Goal: Check status: Check status

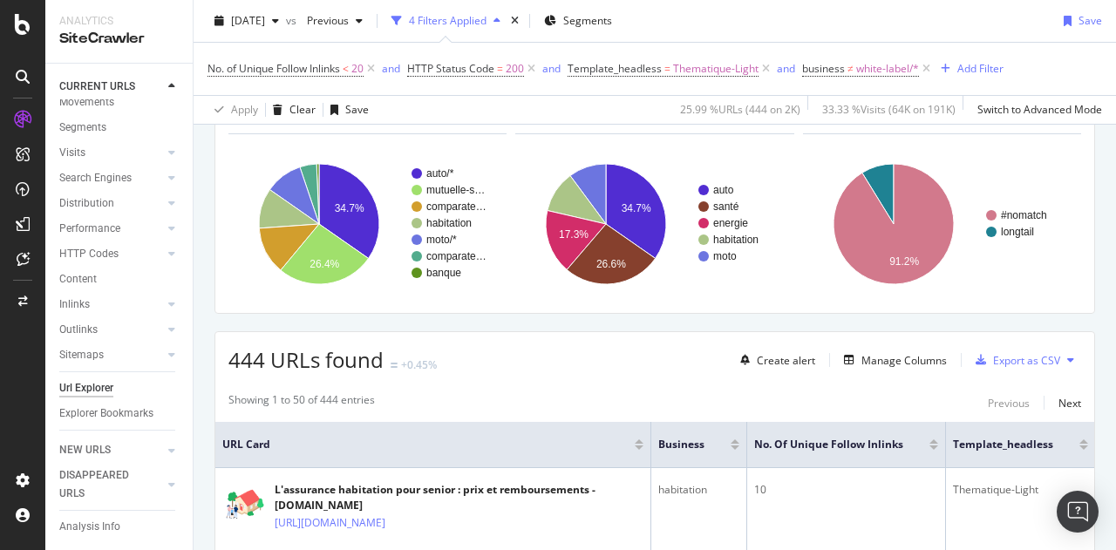
scroll to position [45, 0]
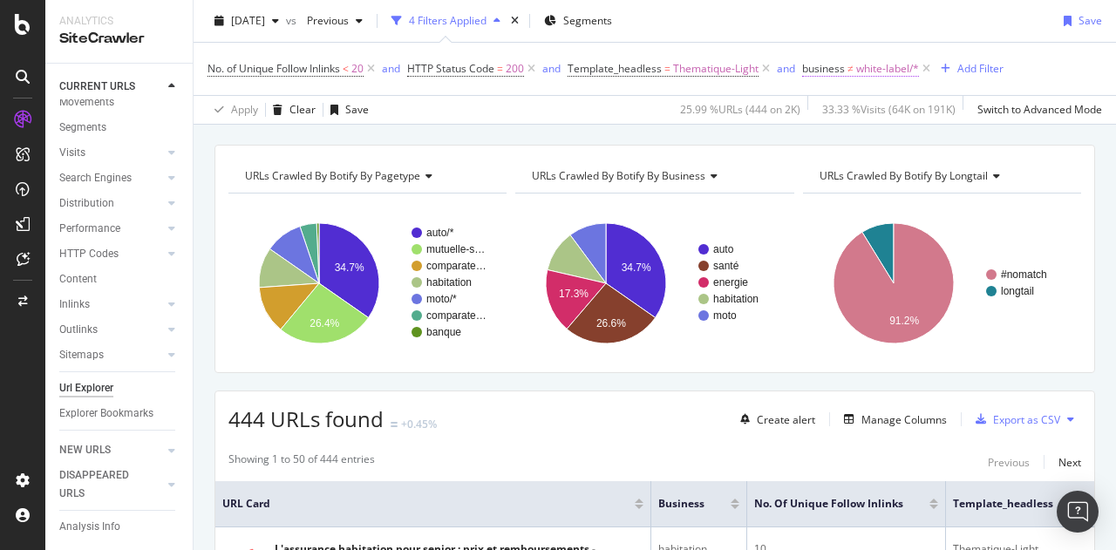
click at [891, 71] on span "white-label/*" at bounding box center [887, 69] width 63 height 24
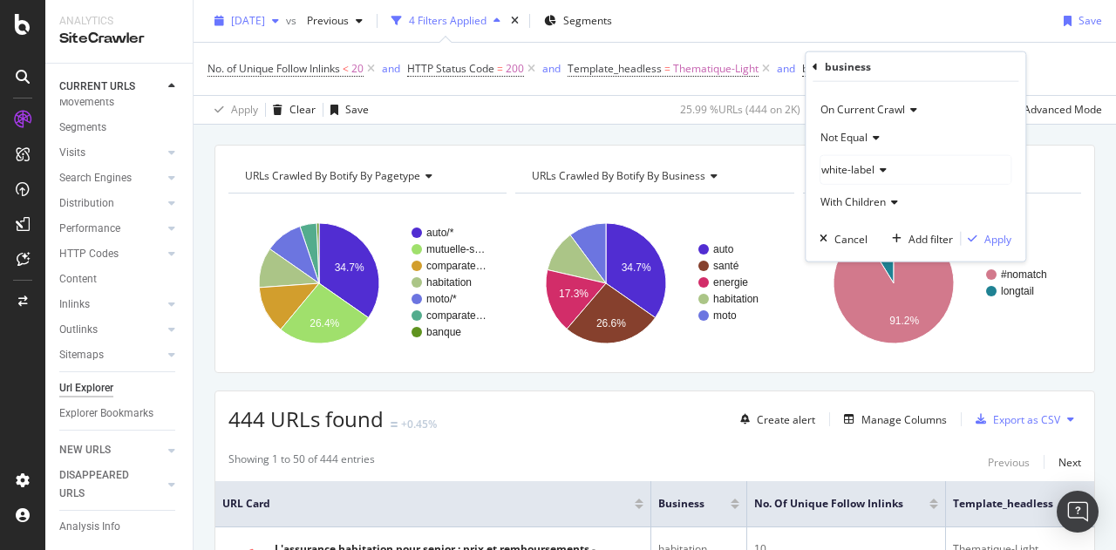
click at [265, 17] on span "[DATE]" at bounding box center [248, 20] width 34 height 15
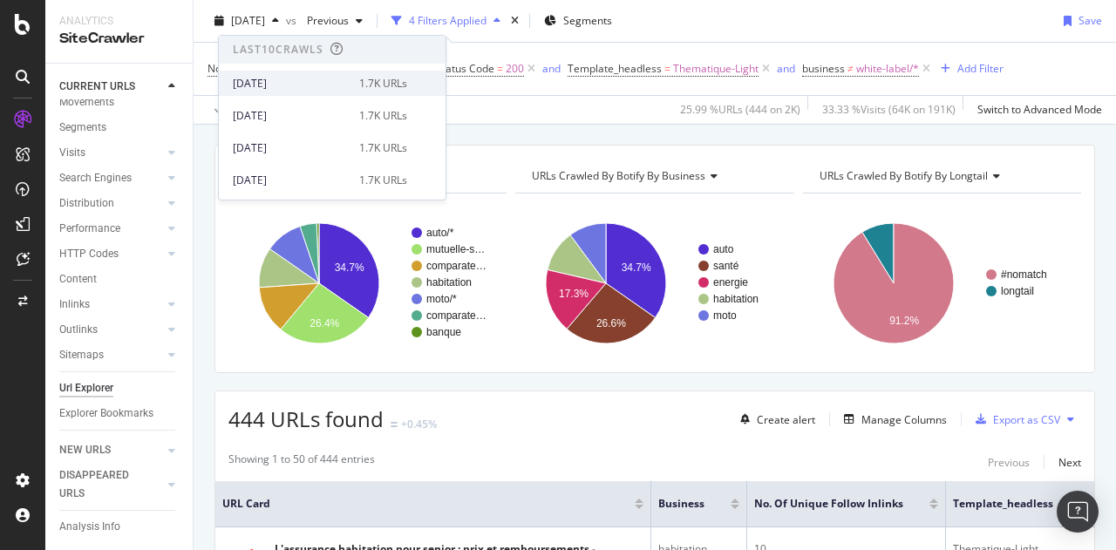
click at [288, 87] on div "[DATE]" at bounding box center [291, 84] width 116 height 16
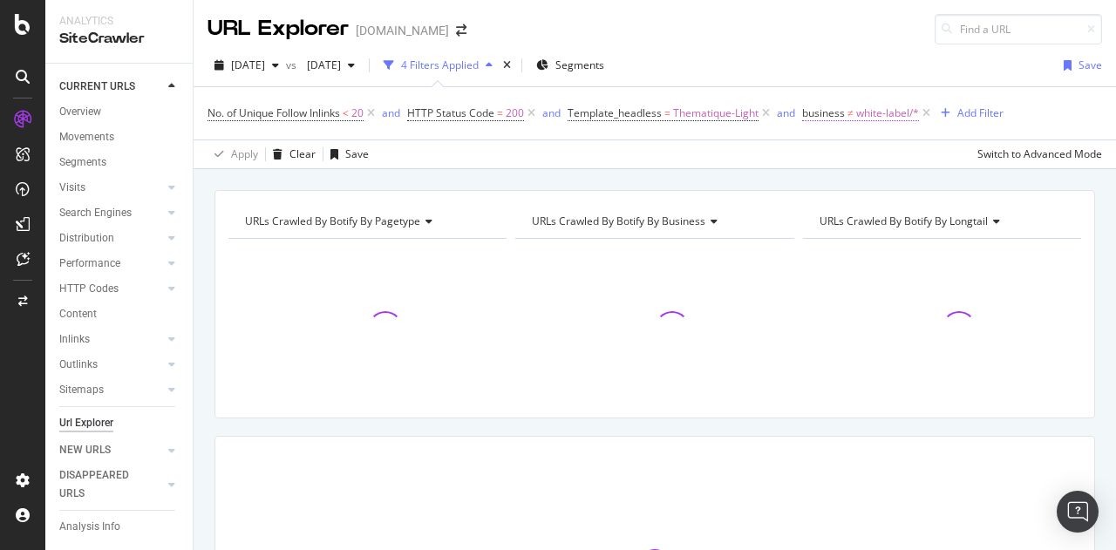
click at [885, 119] on span "white-label/*" at bounding box center [887, 113] width 63 height 24
click at [736, 184] on div "URLs Crawled By Botify By pagetype Chart (by Value) Table Expand Export as CSV …" at bounding box center [655, 190] width 922 height 42
